Goal: Task Accomplishment & Management: Complete application form

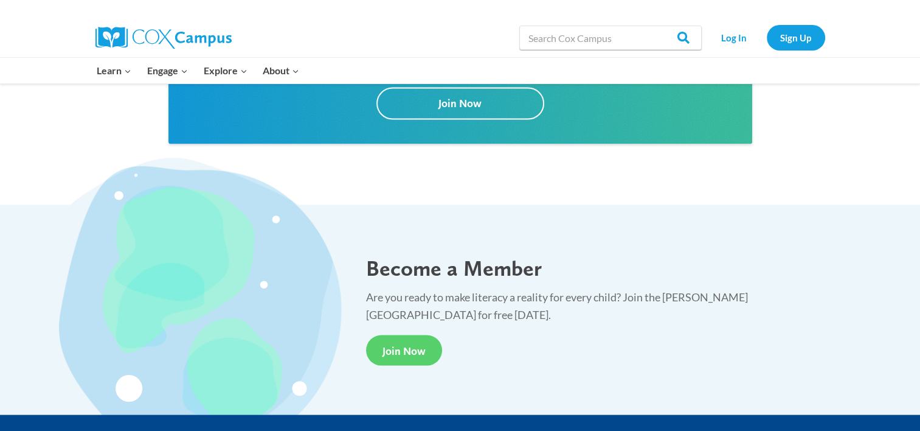
scroll to position [2107, 0]
click at [265, 275] on img at bounding box center [196, 301] width 292 height 289
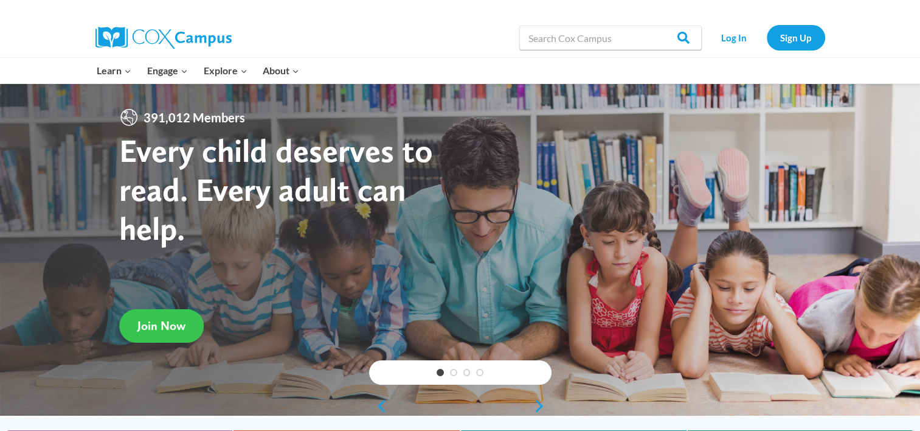
click at [181, 332] on span "Join Now" at bounding box center [161, 325] width 48 height 15
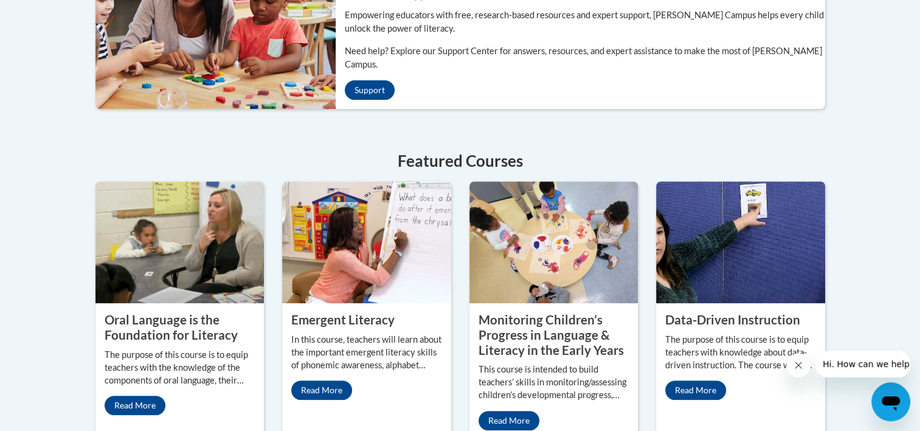
scroll to position [444, 0]
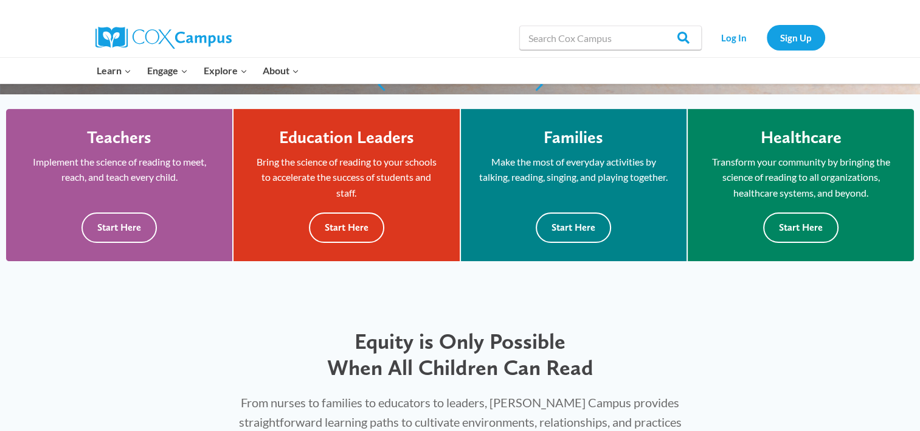
scroll to position [349, 0]
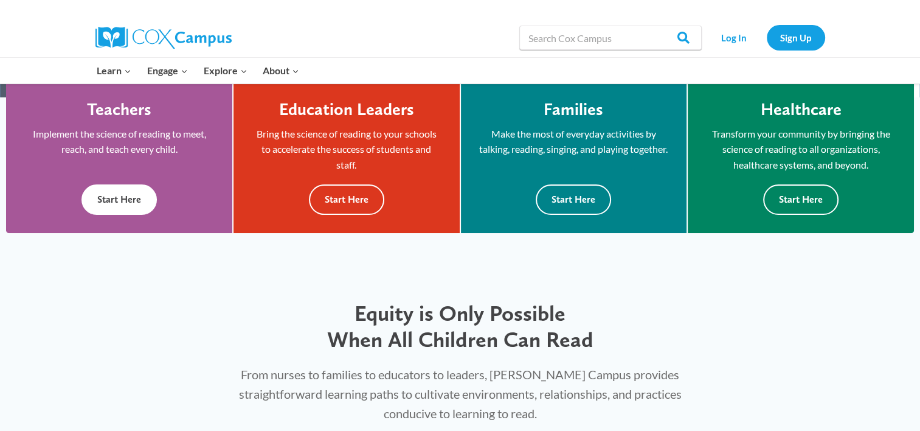
click at [114, 206] on button "Start Here" at bounding box center [118, 199] width 75 height 30
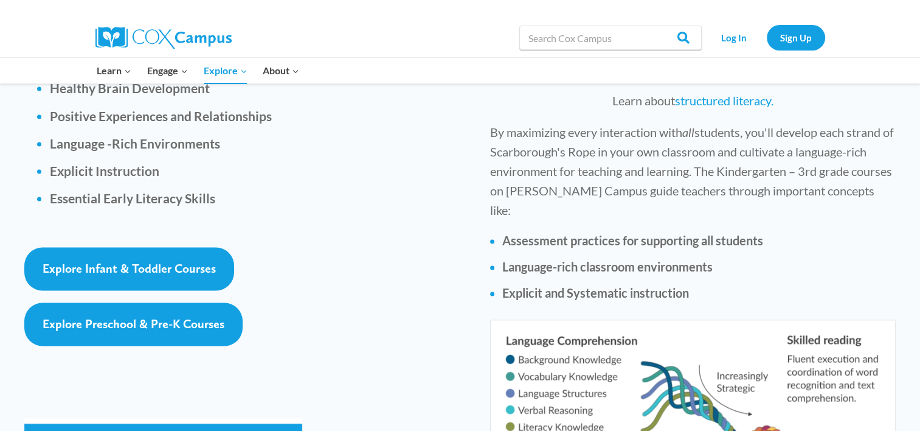
scroll to position [1799, 0]
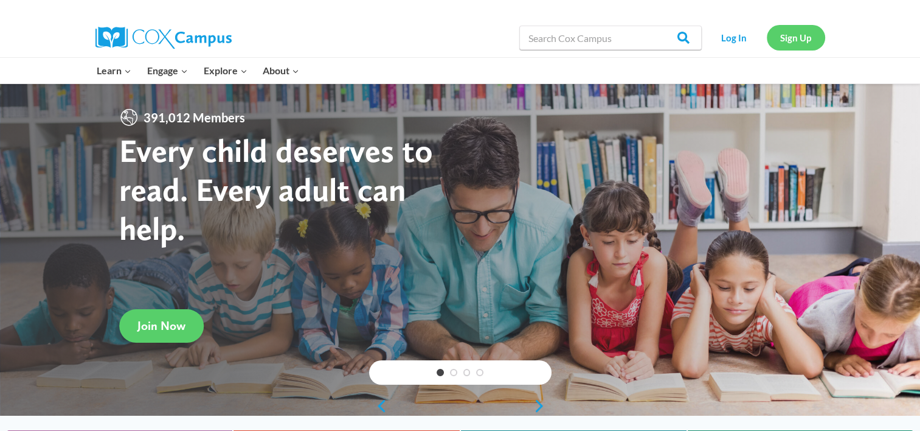
click at [805, 32] on link "Sign Up" at bounding box center [796, 37] width 58 height 25
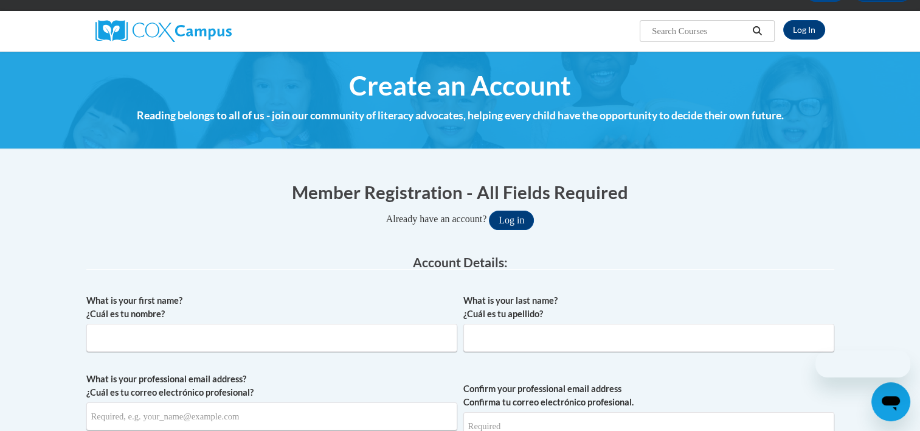
scroll to position [85, 0]
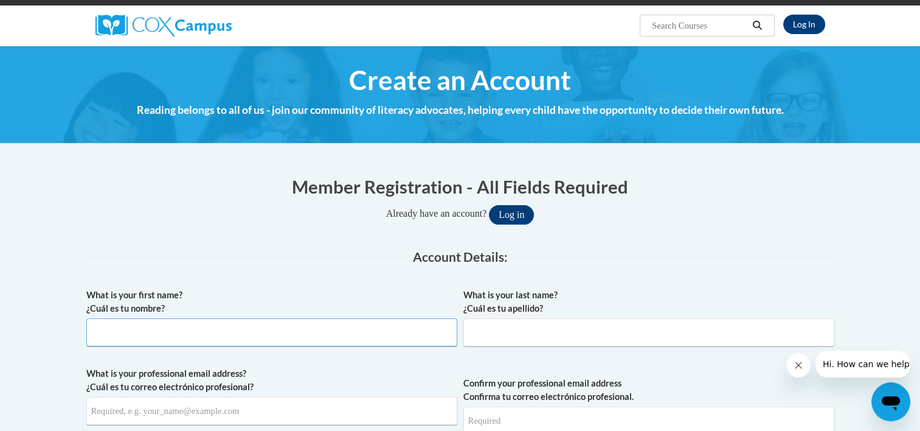
click at [344, 326] on input "What is your first name? ¿Cuál es tu nombre?" at bounding box center [271, 332] width 371 height 28
type input "SHONNYA"
click at [507, 343] on input "What is your last name? ¿Cuál es tu apellido?" at bounding box center [648, 332] width 371 height 28
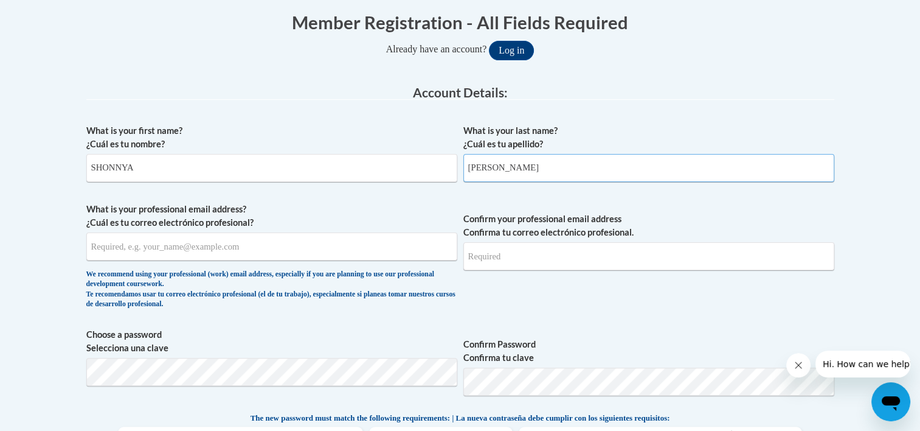
scroll to position [251, 0]
type input "lee"
click at [497, 248] on input "Confirm your professional email address Confirma tu correo electrónico profesio…" at bounding box center [648, 255] width 371 height 28
type input "shonnya102506@gmail.com"
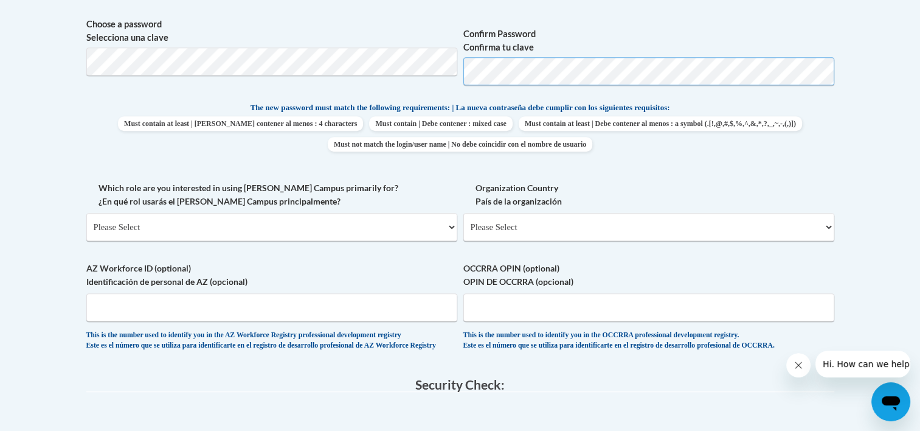
scroll to position [561, 0]
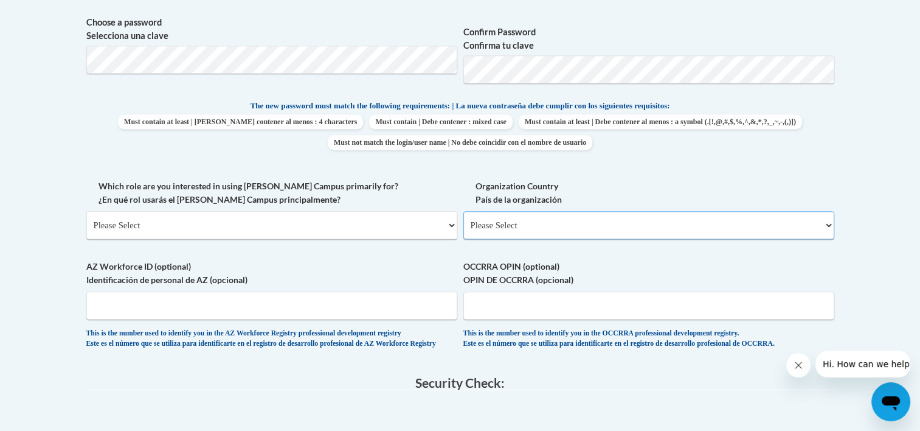
click at [533, 228] on select "Please Select United States | Estados Unidos Outside of the United States | Fue…" at bounding box center [648, 225] width 371 height 28
select select "ad49bcad-a171-4b2e-b99c-48b446064914"
click at [463, 211] on select "Please Select United States | Estados Unidos Outside of the United States | Fue…" at bounding box center [648, 225] width 371 height 28
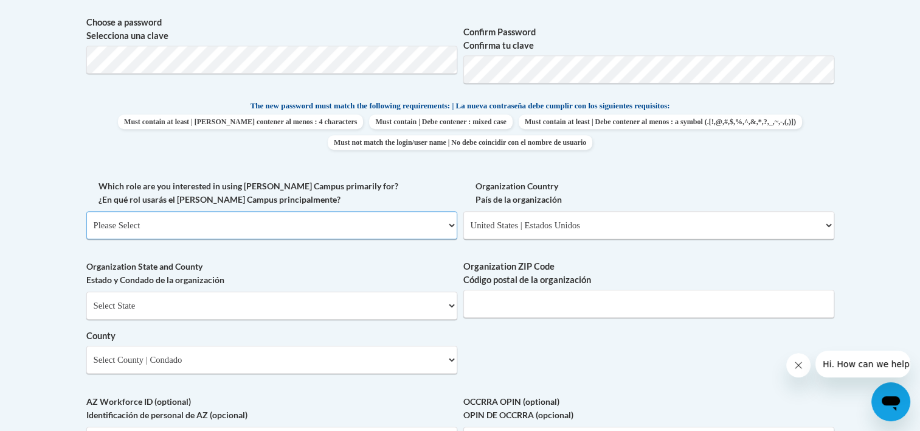
click at [307, 224] on select "Please Select College/University | Colegio/Universidad Community/Nonprofit Part…" at bounding box center [271, 225] width 371 height 28
select select "fbf2d438-af2f-41f8-98f1-81c410e29de3"
click at [86, 211] on select "Please Select College/University | Colegio/Universidad Community/Nonprofit Part…" at bounding box center [271, 225] width 371 height 28
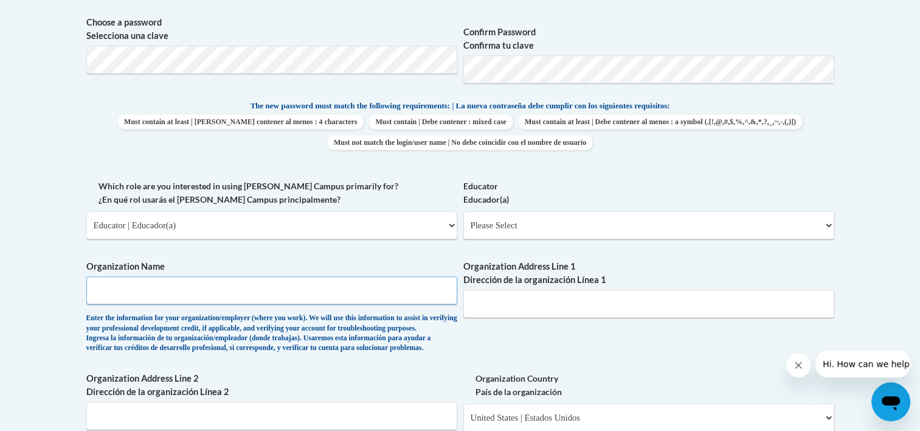
click at [307, 295] on input "Organization Name" at bounding box center [271, 290] width 371 height 28
click at [192, 280] on input "Organization Name" at bounding box center [271, 290] width 371 height 28
type input "the sae school"
click at [533, 302] on input "Organization Address Line 1 Dirección de la organización Línea 1" at bounding box center [648, 303] width 371 height 28
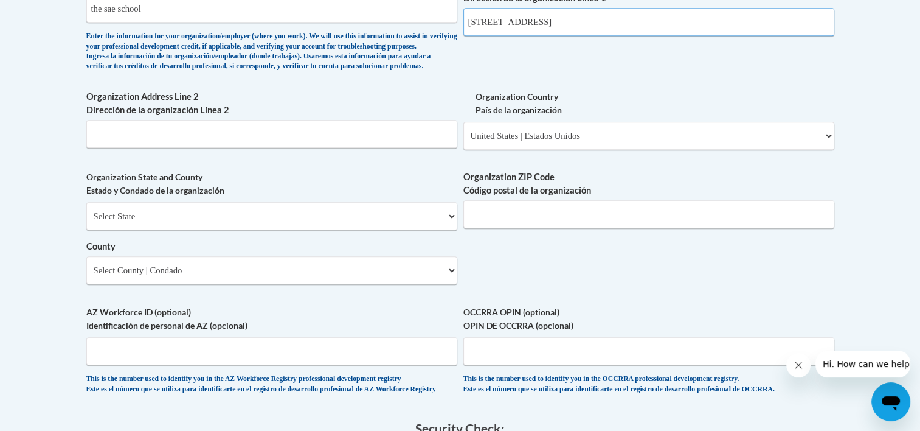
scroll to position [844, 0]
type input "6688 Mableton parkway"
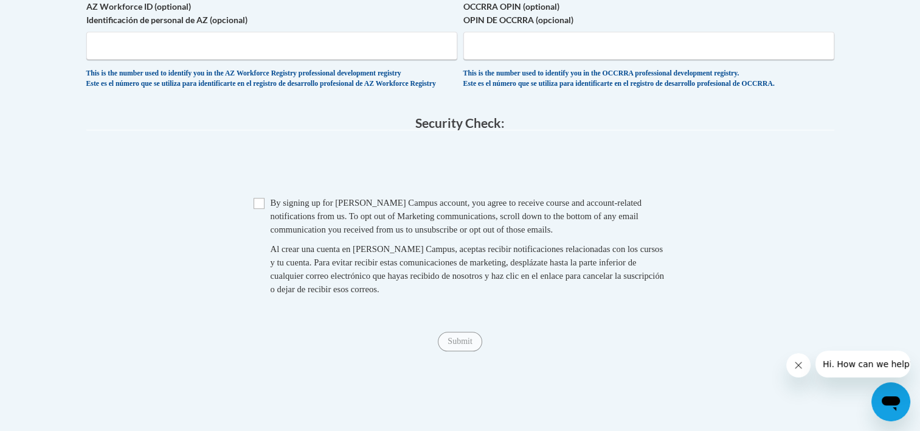
scroll to position [1149, 0]
click at [258, 207] on input "Checkbox" at bounding box center [259, 201] width 11 height 11
checkbox input "true"
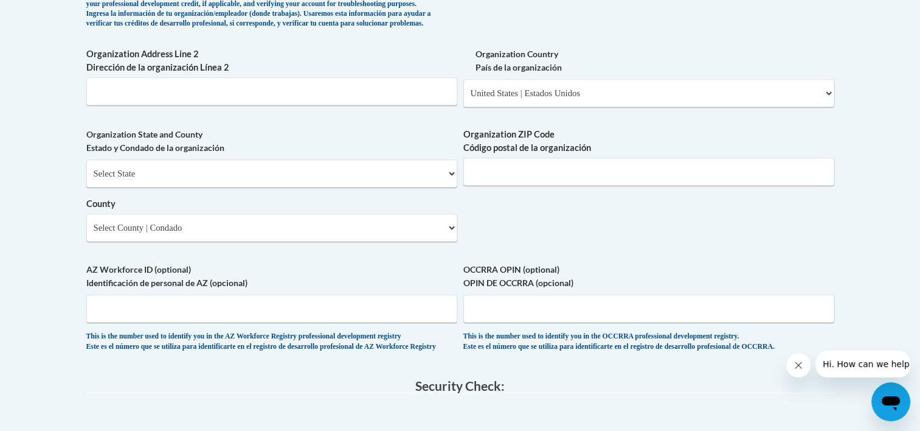
scroll to position [885, 0]
click at [214, 187] on select "Select State Alabama Alaska Arizona Arkansas California Colorado Connecticut De…" at bounding box center [271, 173] width 371 height 28
select select "Georgia"
click at [86, 179] on select "Select State Alabama Alaska Arizona Arkansas California Colorado Connecticut De…" at bounding box center [271, 173] width 371 height 28
click at [361, 240] on select "Select County Appling Atkinson Bacon Baker Baldwin Banks Barrow Bartow Ben Hill…" at bounding box center [271, 227] width 371 height 28
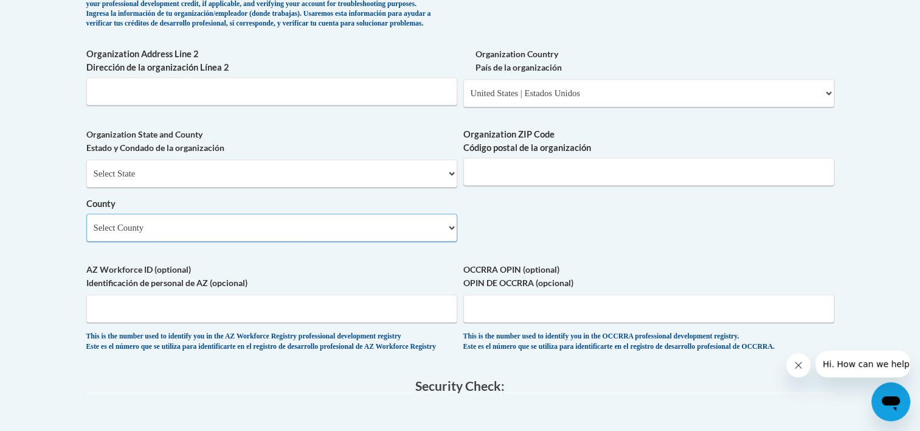
click at [222, 239] on select "Select County Appling Atkinson Bacon Baker Baldwin Banks Barrow Bartow Ben Hill…" at bounding box center [271, 227] width 371 height 28
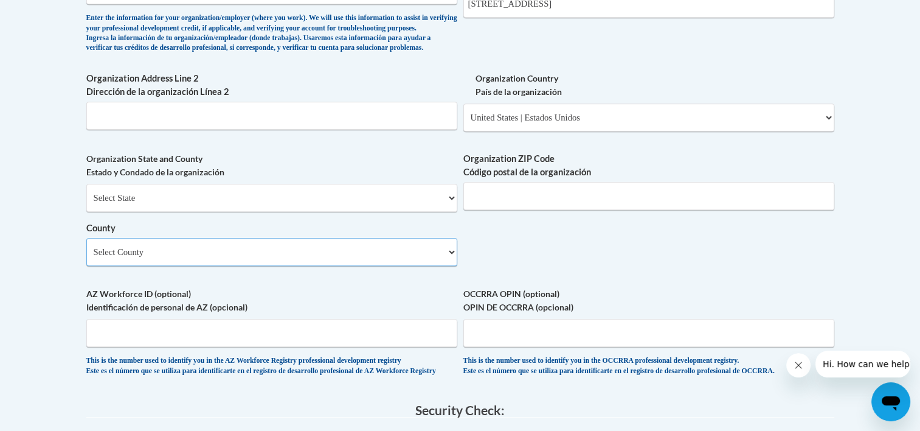
scroll to position [861, 0]
click at [215, 127] on input "Organization Address Line 2 Dirección de la organización Línea 2" at bounding box center [271, 116] width 371 height 28
click at [238, 266] on select "Select County Appling Atkinson Bacon Baker Baldwin Banks Barrow Bartow Ben Hill…" at bounding box center [271, 252] width 371 height 28
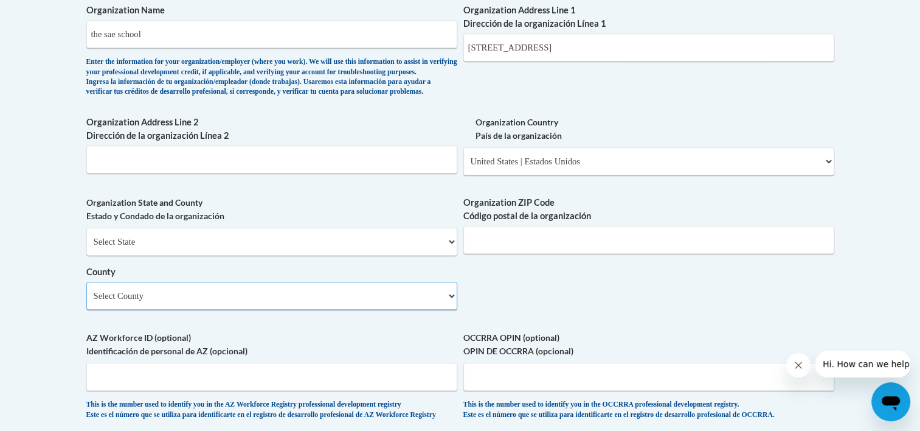
scroll to position [815, 0]
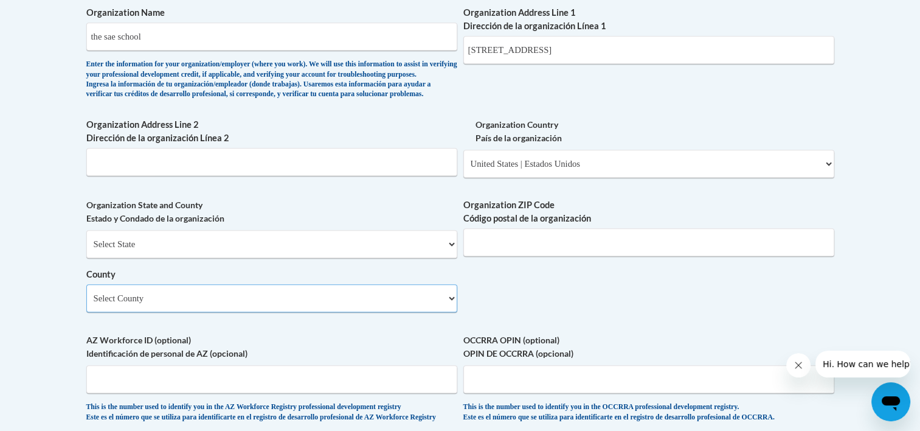
click at [192, 312] on select "Select County Appling Atkinson Bacon Baker Baldwin Banks Barrow Bartow Ben Hill…" at bounding box center [271, 298] width 371 height 28
select select "Cobb"
click at [86, 304] on select "Select County Appling Atkinson Bacon Baker Baldwin Banks Barrow Bartow Ben Hill…" at bounding box center [271, 298] width 371 height 28
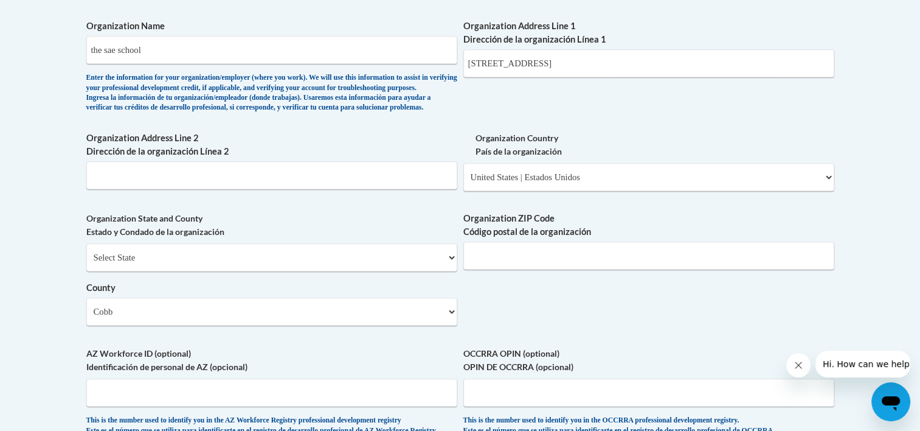
scroll to position [1133, 0]
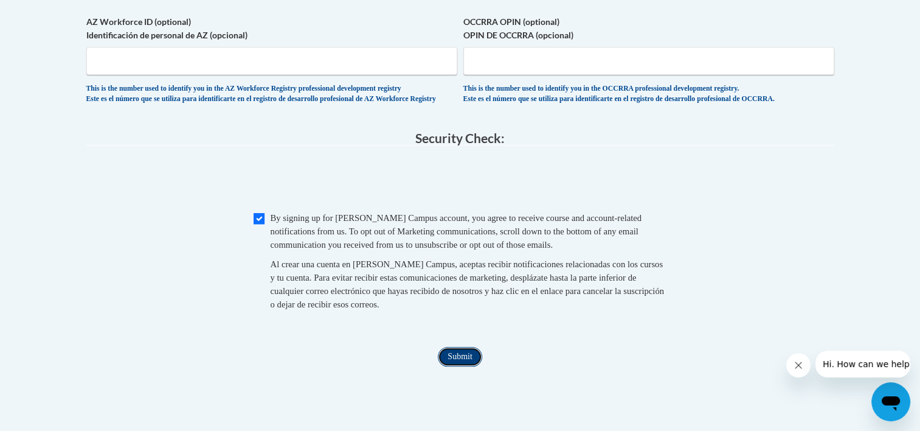
click at [453, 366] on input "Submit" at bounding box center [460, 356] width 44 height 19
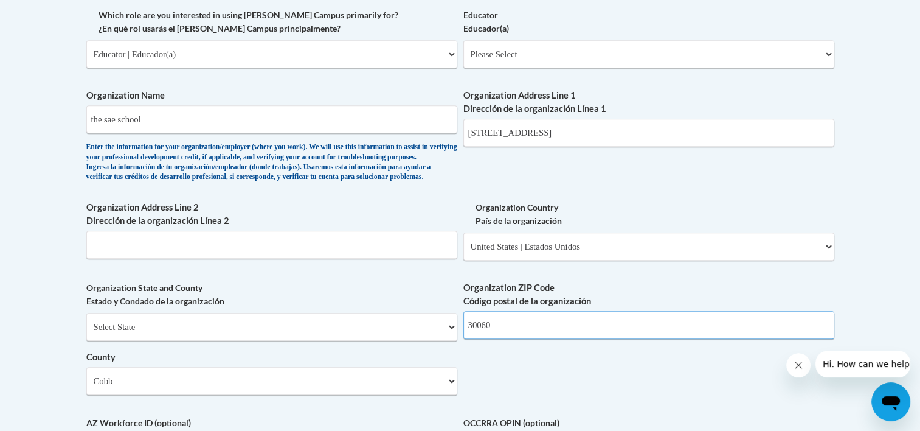
scroll to position [684, 0]
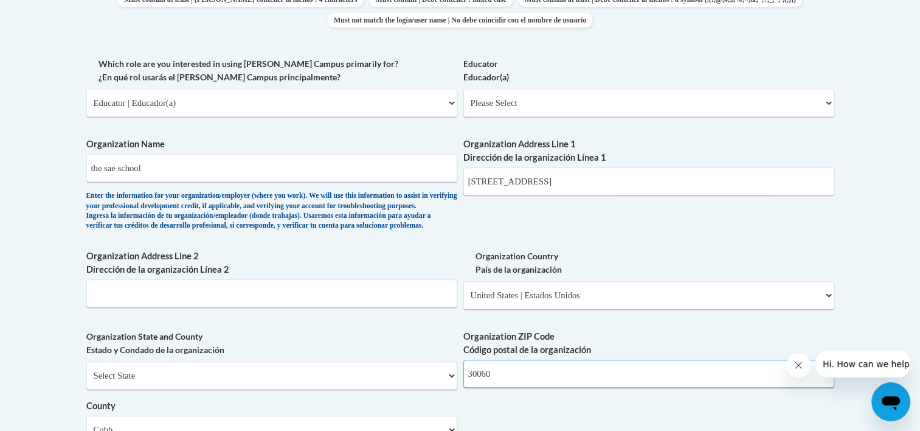
type input "30060"
click at [476, 99] on select "Please Select Early Learning/Daycare Teacher/Family Home Care Provider | Maestr…" at bounding box center [648, 103] width 371 height 28
select select "5e2af403-4f2c-4e49-a02f-103e55d7b75b"
click at [463, 89] on select "Please Select Early Learning/Daycare Teacher/Family Home Care Provider | Maestr…" at bounding box center [648, 103] width 371 height 28
select select "null"
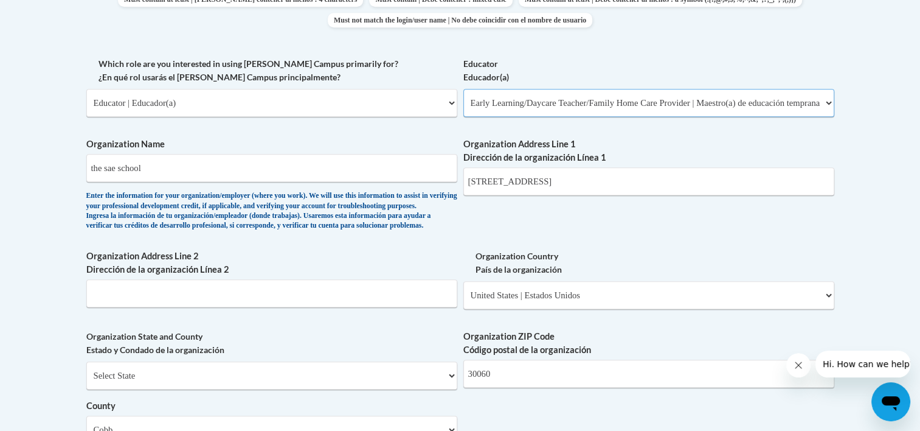
select select "null"
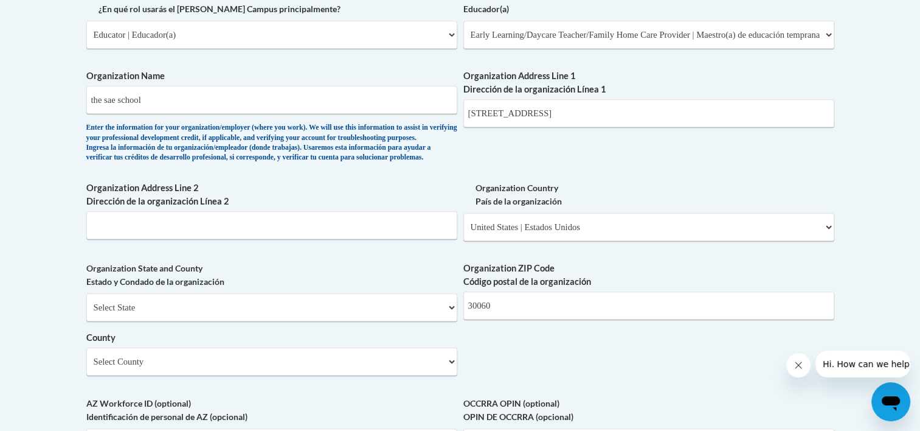
scroll to position [783, 0]
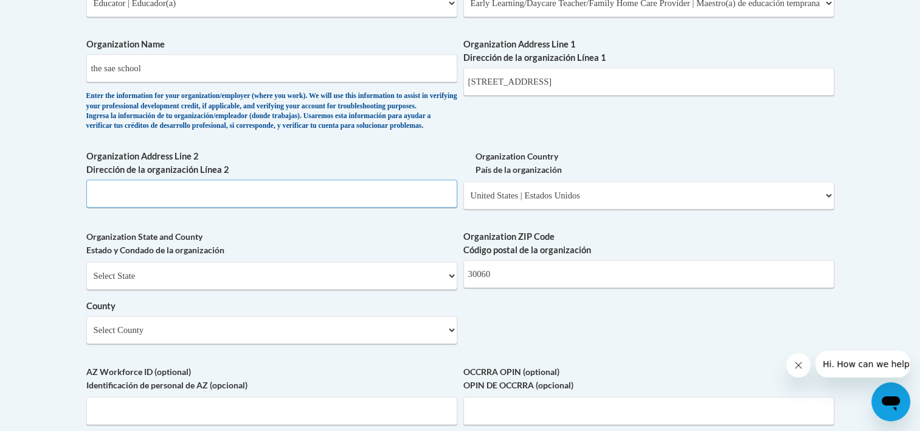
click at [330, 207] on input "Organization Address Line 2 Dirección de la organización Línea 2" at bounding box center [271, 193] width 371 height 28
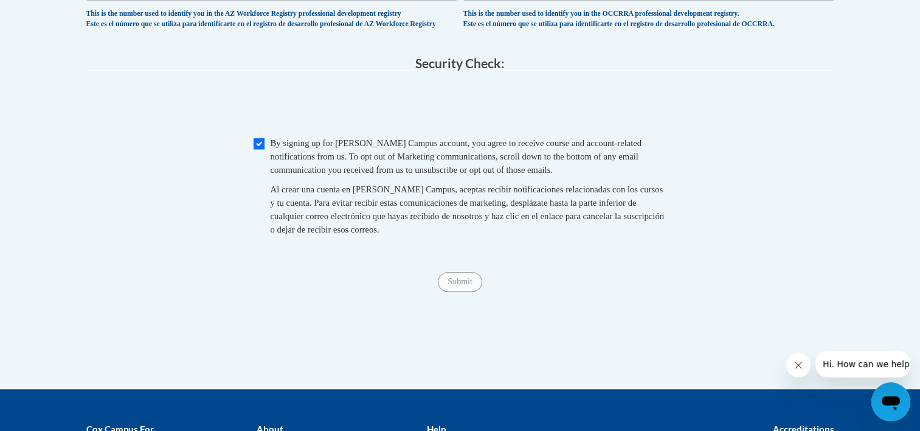
scroll to position [1232, 0]
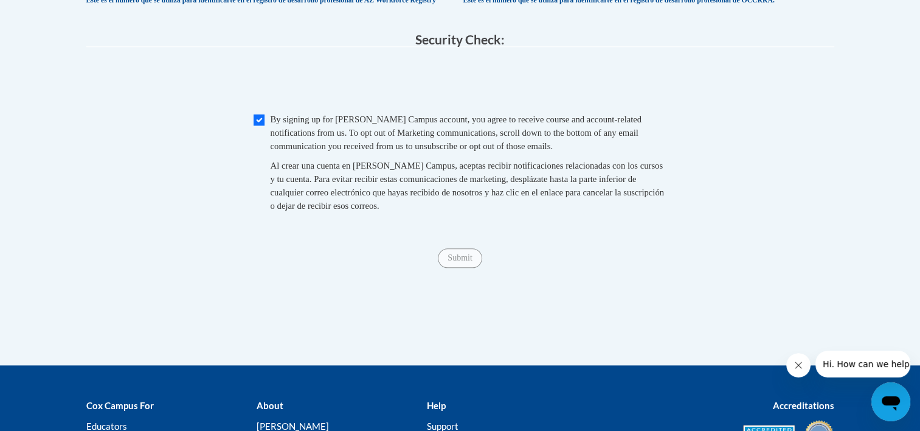
type input "school"
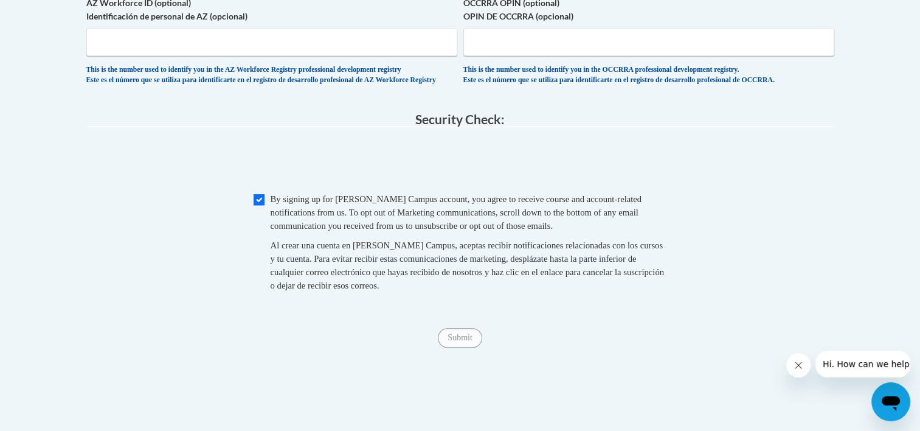
scroll to position [1149, 0]
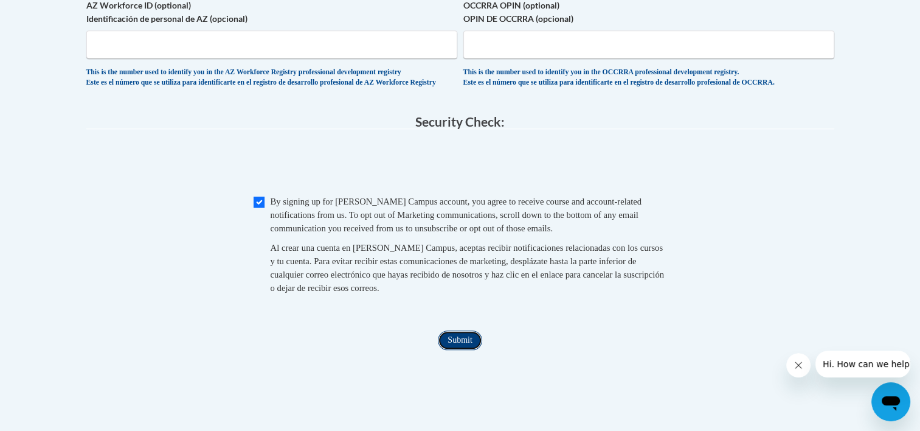
click at [455, 350] on input "Submit" at bounding box center [460, 339] width 44 height 19
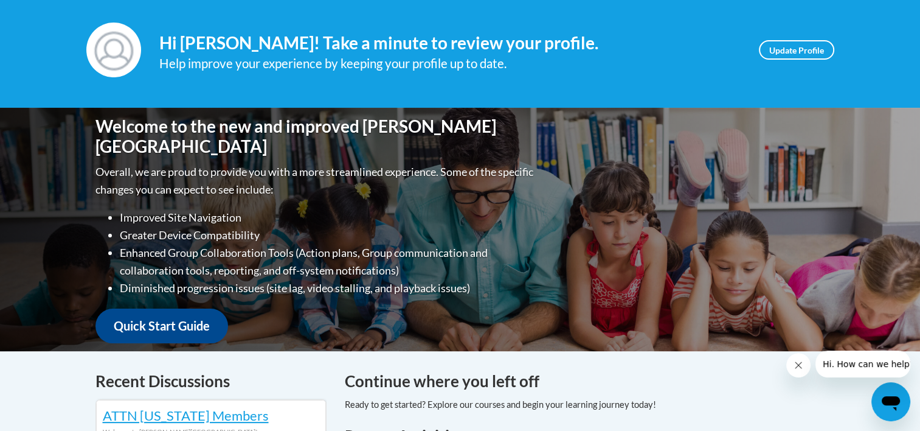
scroll to position [272, 0]
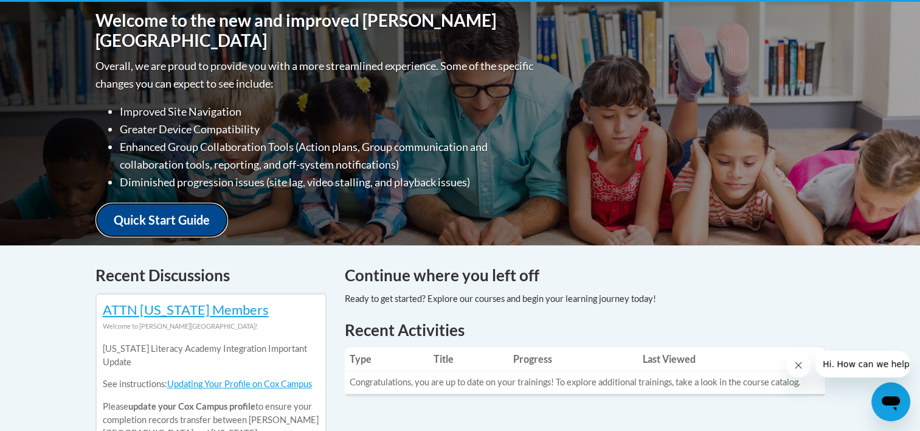
click at [190, 209] on link "Quick Start Guide" at bounding box center [161, 220] width 133 height 35
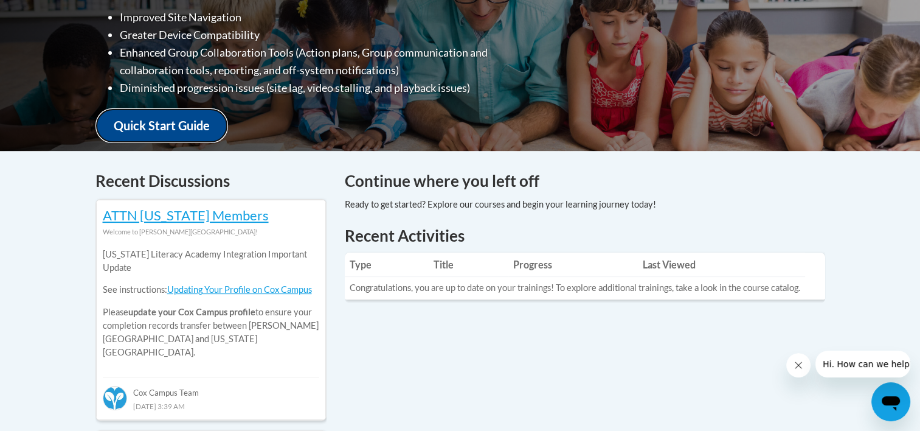
scroll to position [408, 0]
